Goal: Task Accomplishment & Management: Use online tool/utility

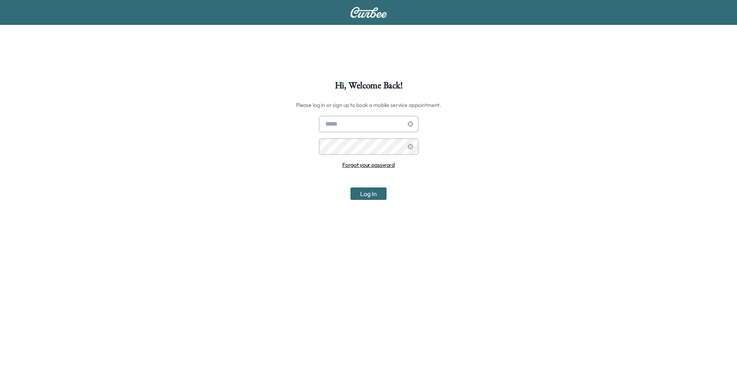
click at [378, 124] on input "text" at bounding box center [368, 124] width 99 height 16
type input "**********"
click at [367, 190] on button "Log In" at bounding box center [369, 193] width 36 height 12
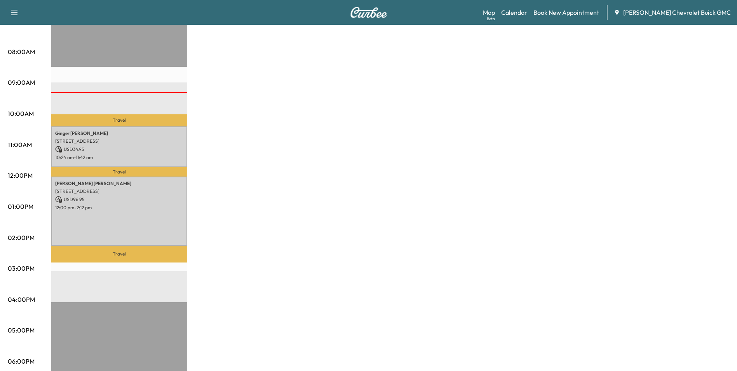
scroll to position [205, 0]
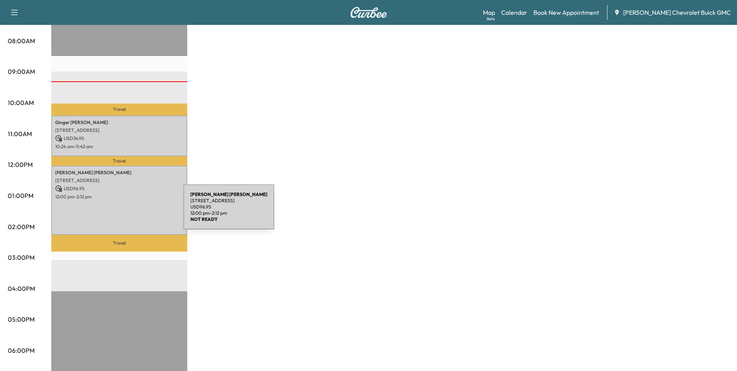
click at [125, 211] on div "[PERSON_NAME] [STREET_ADDRESS] USD 96.95 12:00 pm - 2:12 pm" at bounding box center [119, 200] width 136 height 69
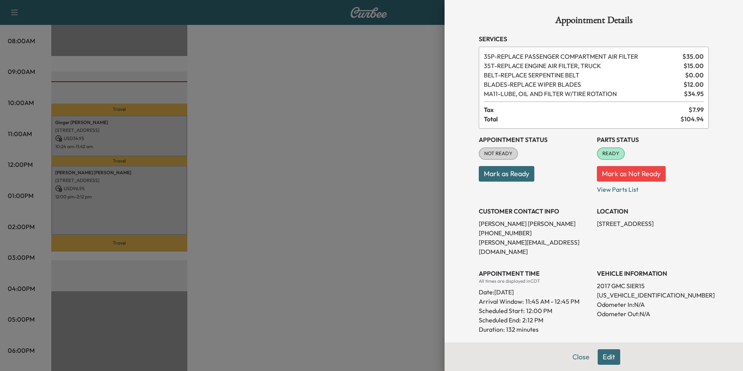
click at [337, 168] on div at bounding box center [371, 185] width 743 height 371
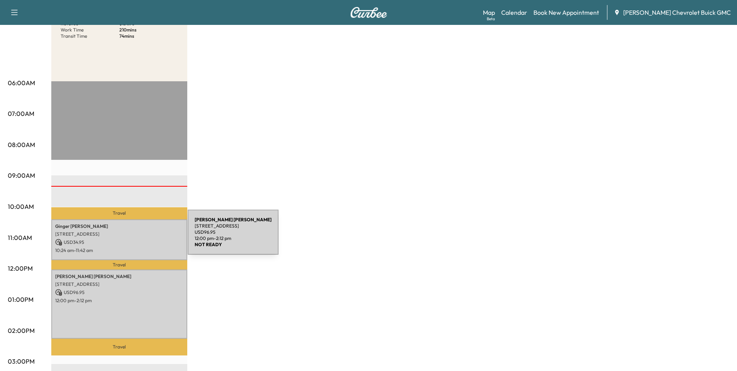
scroll to position [10, 0]
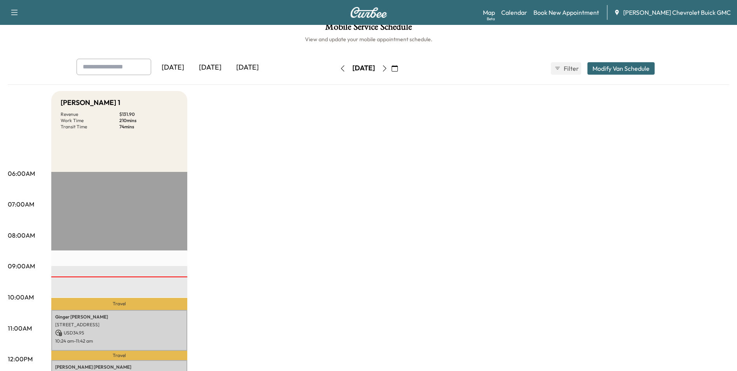
click at [214, 65] on div "[DATE]" at bounding box center [210, 68] width 37 height 18
click at [169, 64] on div "[DATE]" at bounding box center [172, 68] width 37 height 18
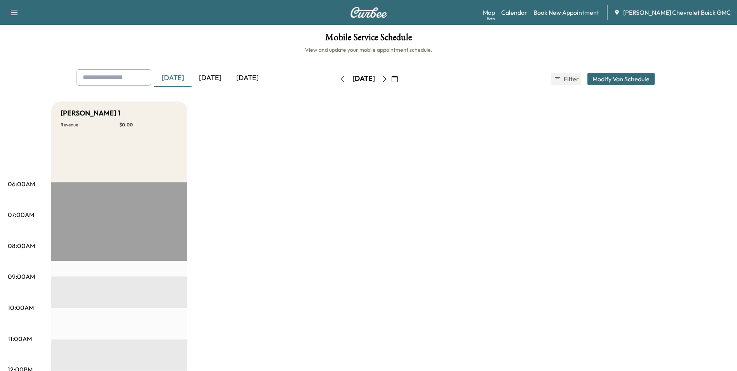
click at [220, 78] on div "[DATE]" at bounding box center [210, 78] width 37 height 18
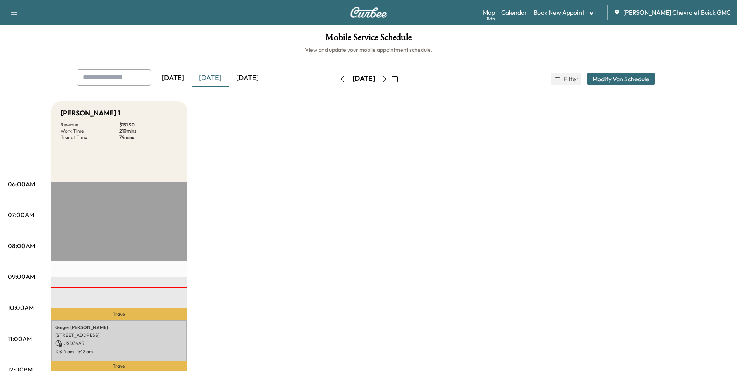
click at [256, 79] on div "[DATE]" at bounding box center [247, 78] width 37 height 18
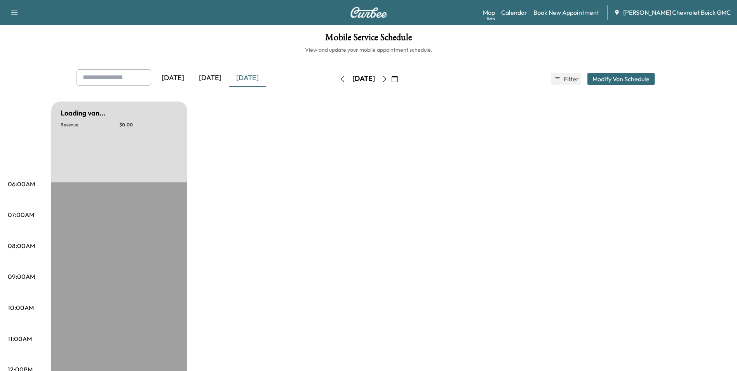
click at [223, 79] on div "[DATE]" at bounding box center [210, 78] width 37 height 18
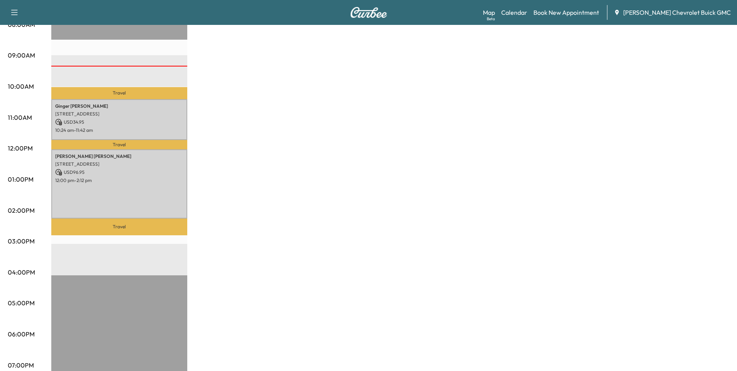
scroll to position [233, 0]
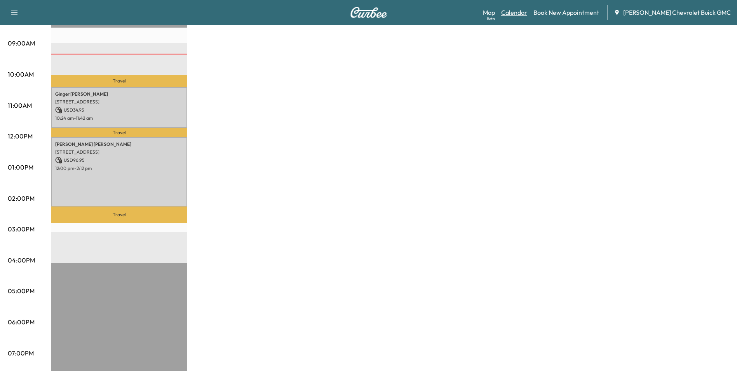
click at [527, 11] on link "Calendar" at bounding box center [514, 12] width 26 height 9
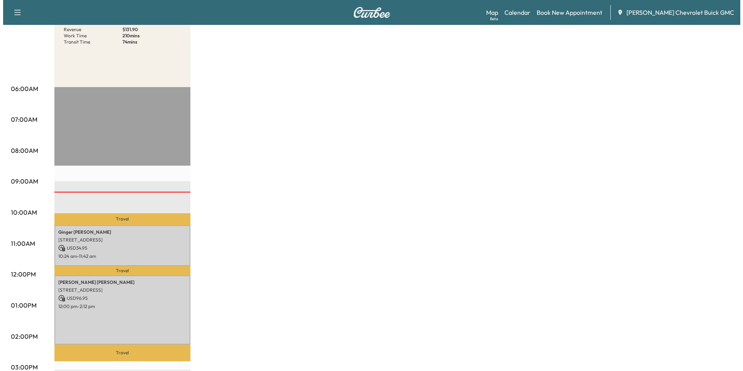
scroll to position [194, 0]
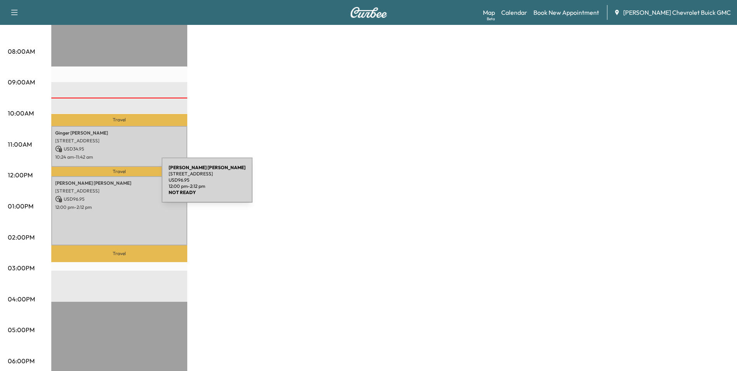
click at [103, 185] on div "[PERSON_NAME] [STREET_ADDRESS] USD 96.95 12:00 pm - 2:12 pm" at bounding box center [119, 210] width 136 height 69
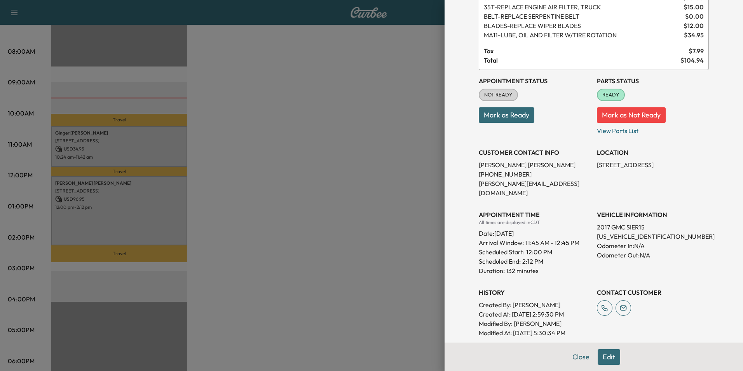
scroll to position [40, 0]
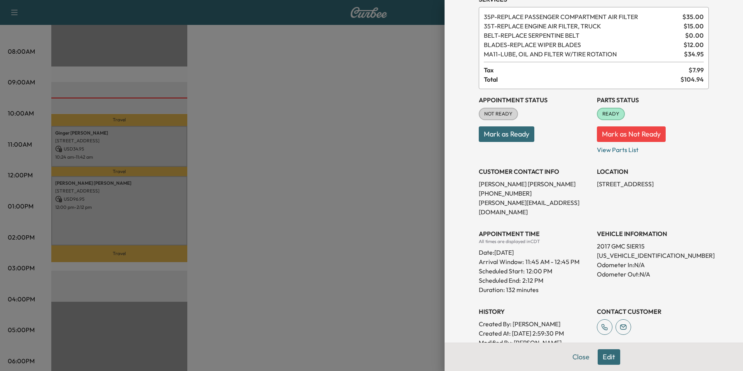
click at [607, 112] on span "READY" at bounding box center [611, 114] width 26 height 8
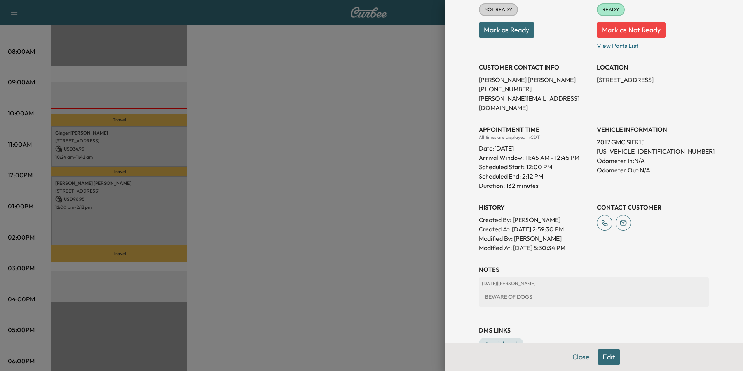
scroll to position [156, 0]
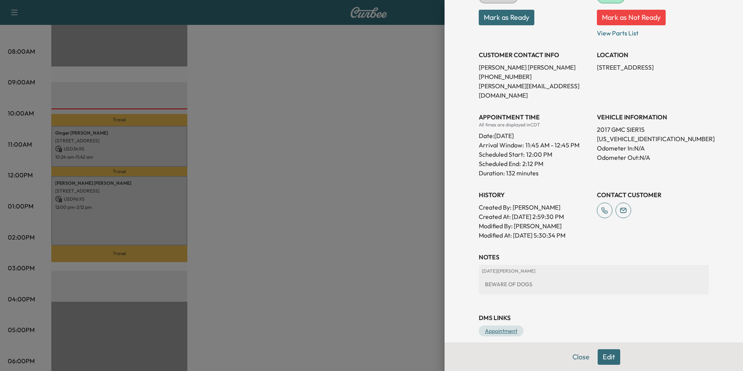
click at [495, 325] on link "Appointment" at bounding box center [501, 330] width 45 height 11
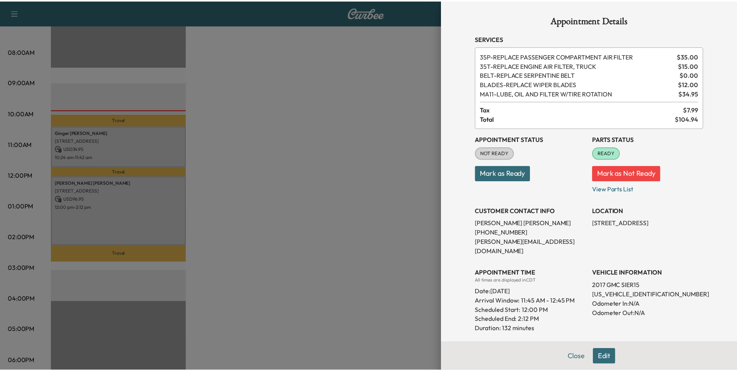
scroll to position [0, 0]
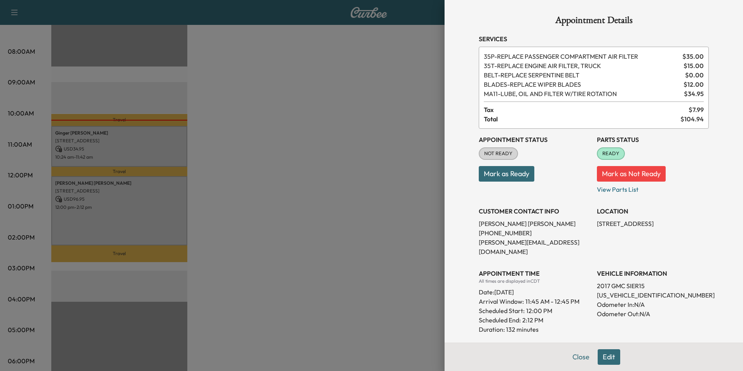
click at [391, 125] on div at bounding box center [371, 185] width 743 height 371
